Goal: Task Accomplishment & Management: Complete application form

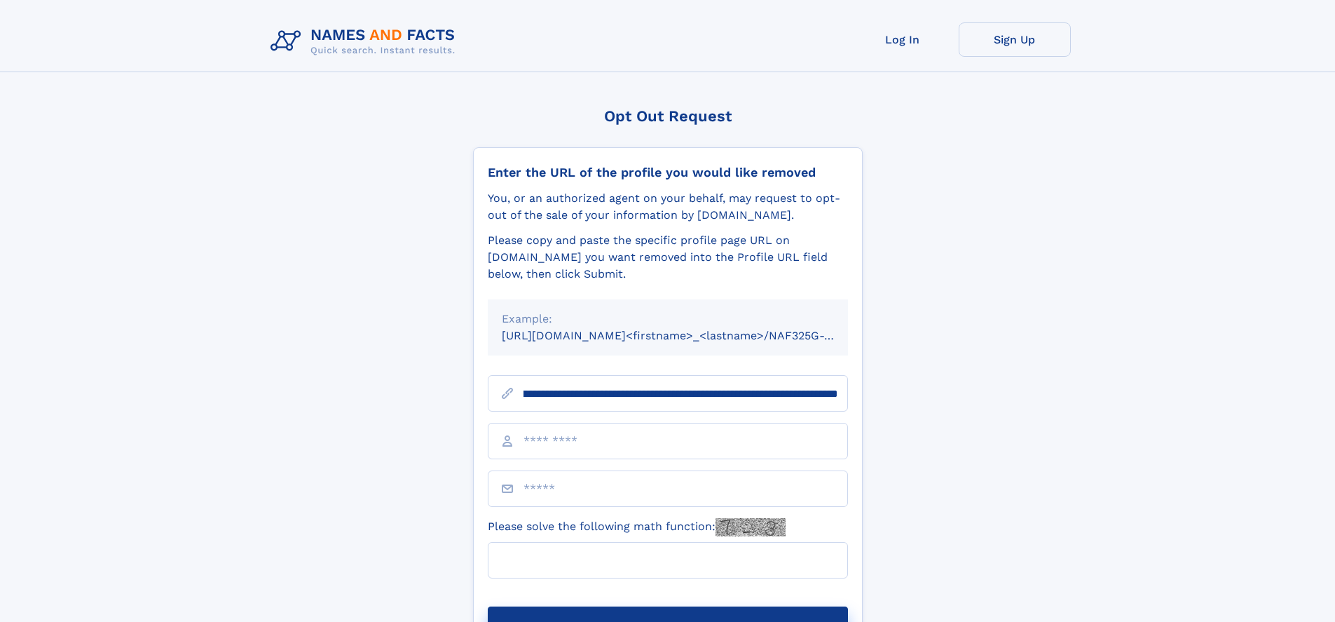
scroll to position [0, 154]
type input "**********"
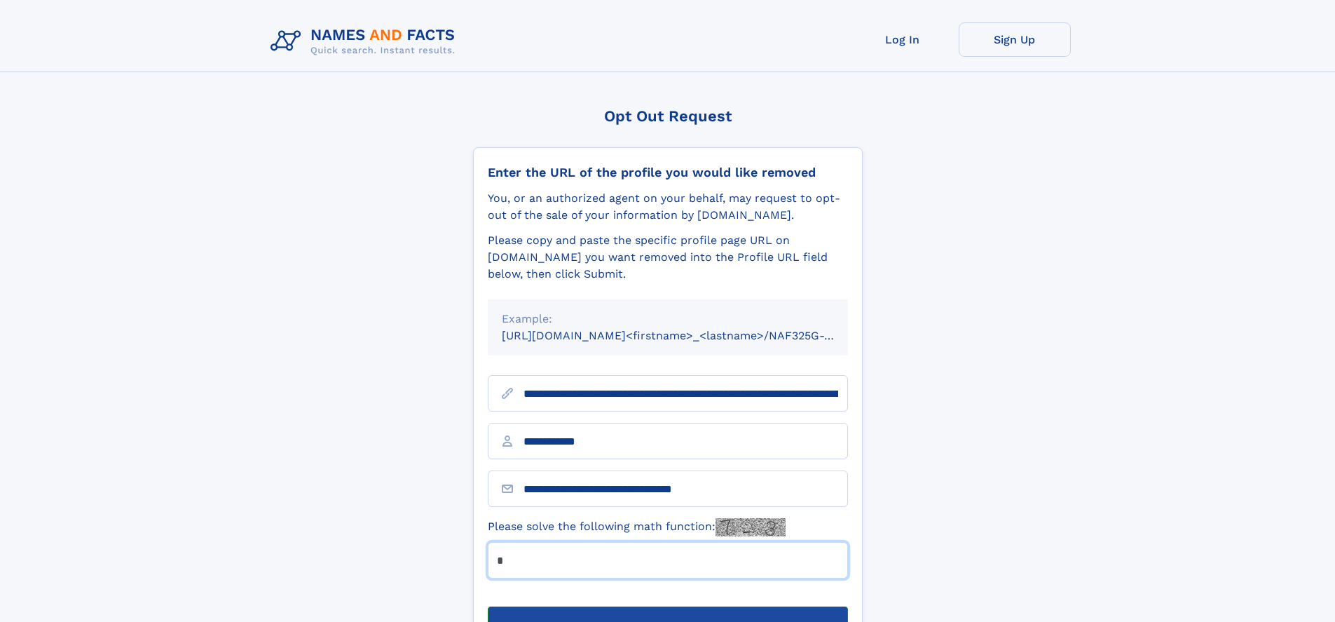
type input "*"
click at [667, 606] on button "Submit Opt Out Request" at bounding box center [668, 628] width 360 height 45
